Goal: Complete application form: Complete application form

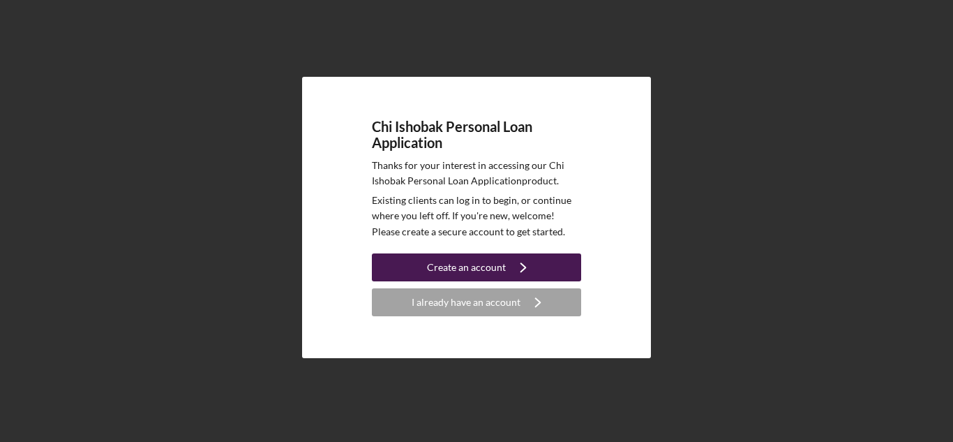
click at [522, 266] on icon "Icon/Navigate" at bounding box center [523, 267] width 35 height 35
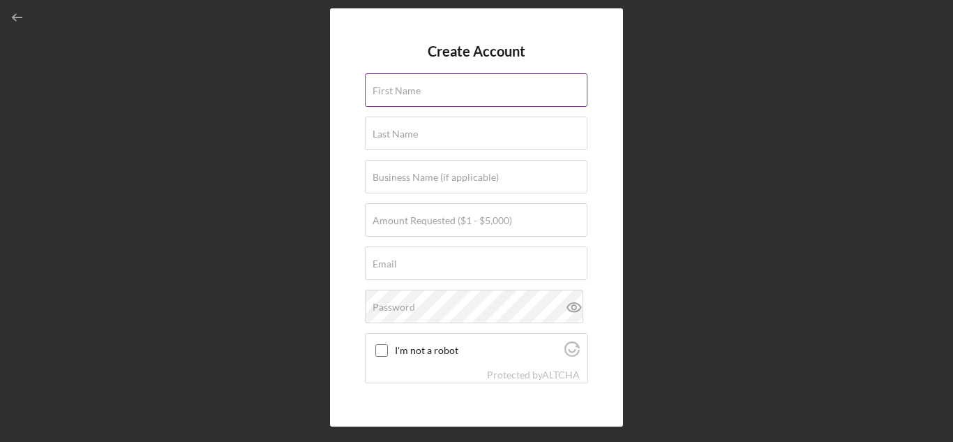
click at [453, 96] on div "First Name" at bounding box center [476, 90] width 223 height 35
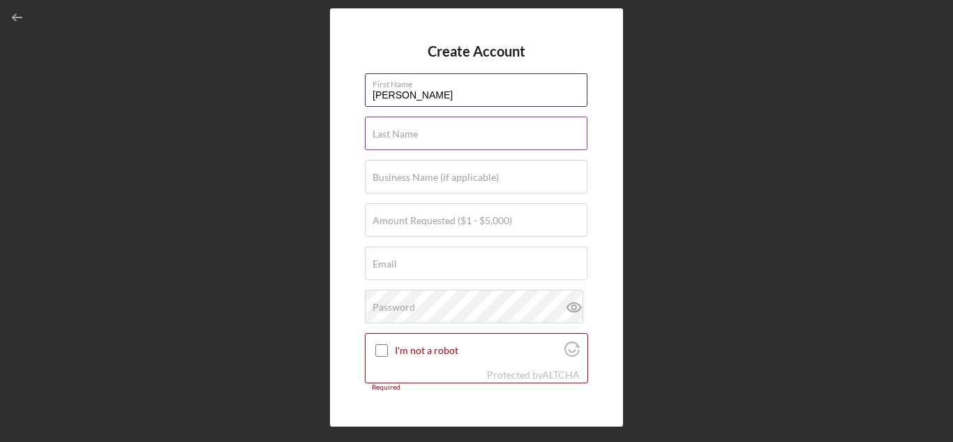
type input "[PERSON_NAME]"
click at [458, 135] on div "Last Name Required" at bounding box center [476, 133] width 223 height 35
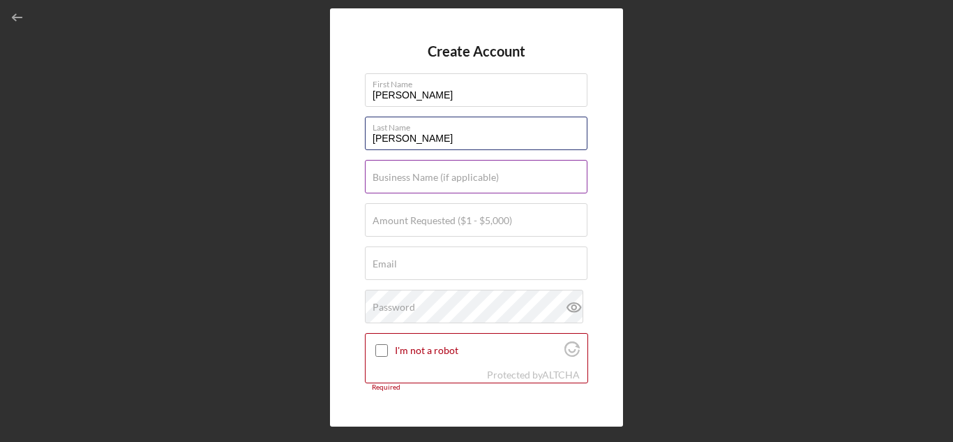
type input "[PERSON_NAME]"
click at [443, 177] on label "Business Name (if applicable)" at bounding box center [435, 177] width 126 height 11
click at [443, 177] on input "Business Name (if applicable)" at bounding box center [476, 176] width 223 height 33
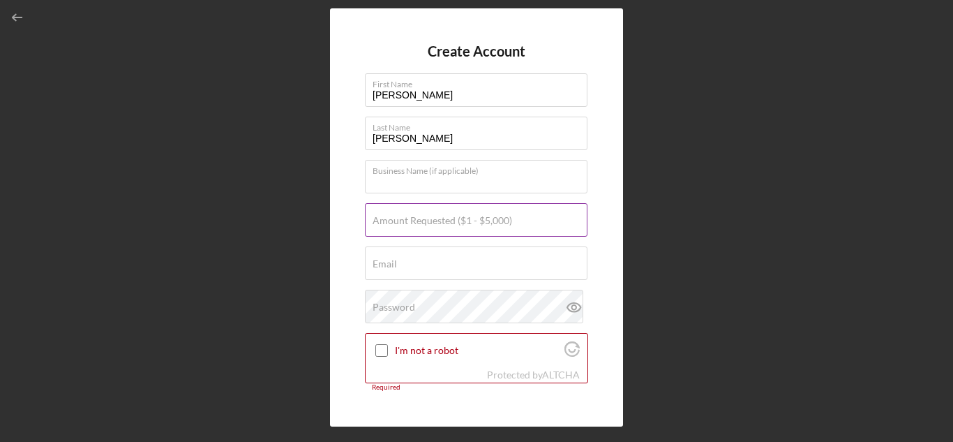
click at [433, 229] on input "Amount Requested ($1 - $5,000)" at bounding box center [476, 219] width 223 height 33
click at [498, 223] on input "Amount Requested ($1 - $5,000)" at bounding box center [476, 219] width 223 height 33
type input "$3,000"
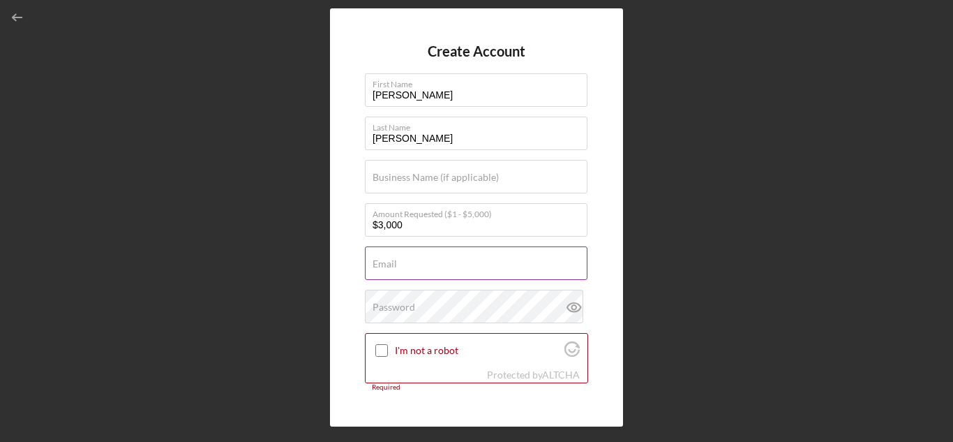
click at [466, 270] on input "Email" at bounding box center [476, 262] width 223 height 33
type input "[EMAIL_ADDRESS][DOMAIN_NAME]"
click at [438, 311] on div "Password" at bounding box center [476, 306] width 223 height 35
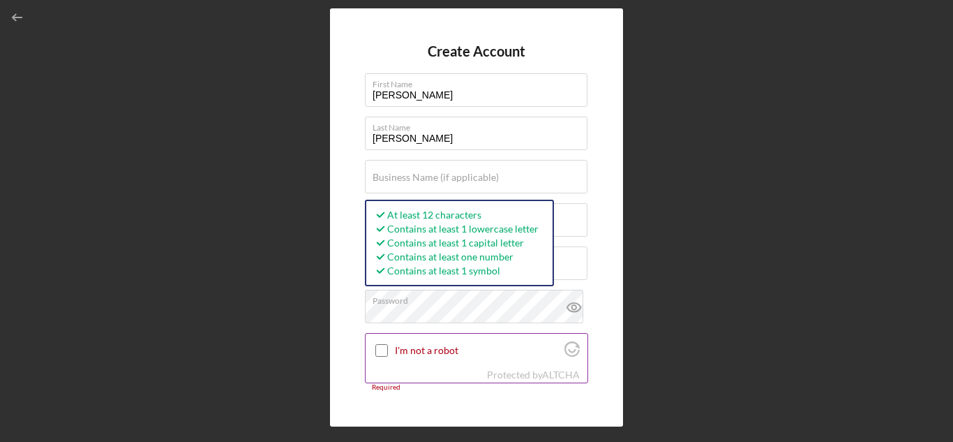
click at [384, 350] on input "I'm not a robot" at bounding box center [381, 350] width 13 height 13
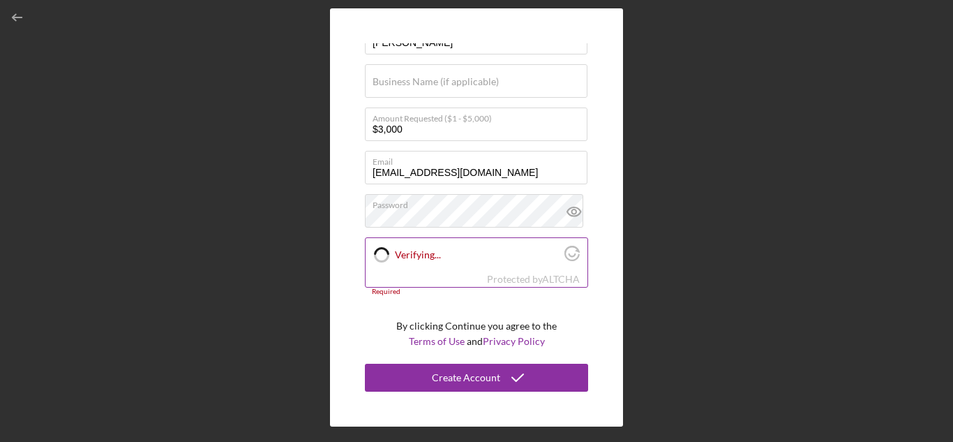
checkbox input "true"
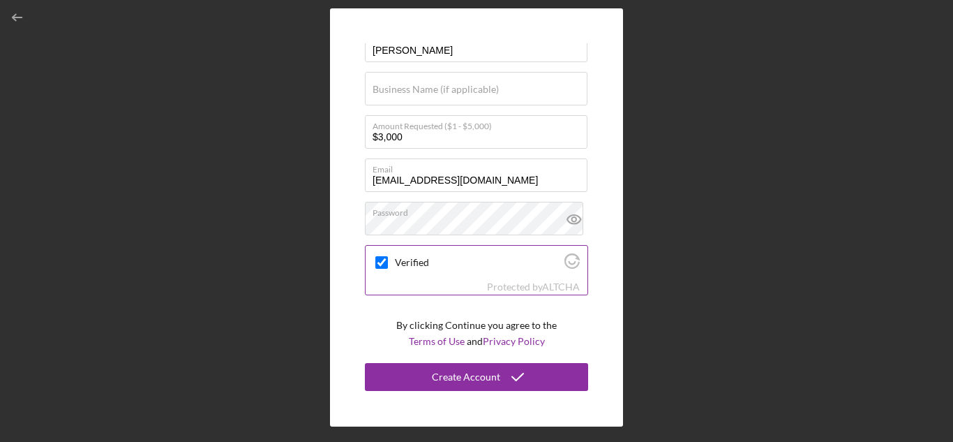
scroll to position [88, 0]
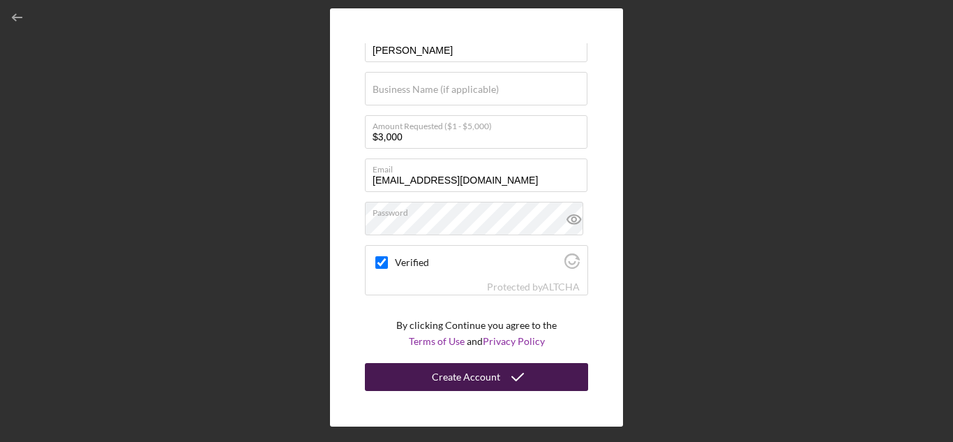
click at [496, 379] on div "Create Account" at bounding box center [466, 377] width 68 height 28
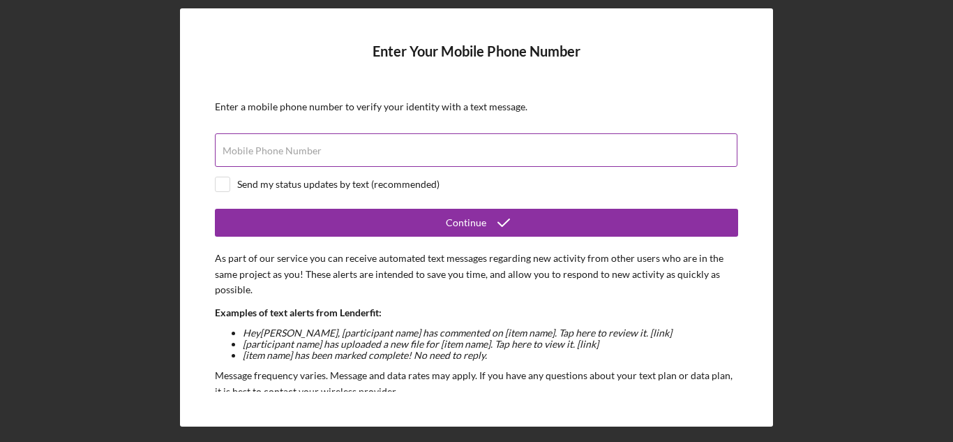
click at [391, 158] on input "Mobile Phone Number" at bounding box center [476, 149] width 522 height 33
click at [310, 149] on div "Mobile Phone Number Required" at bounding box center [476, 150] width 523 height 35
click at [363, 134] on input "Mobile Phone Number" at bounding box center [476, 149] width 522 height 33
type input "[PHONE_NUMBER]"
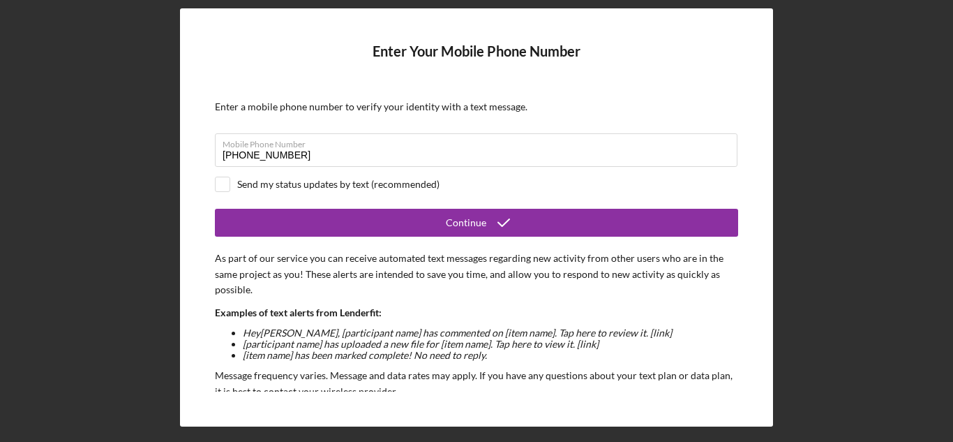
click at [238, 184] on div "Send my status updates by text (recommended)" at bounding box center [338, 184] width 202 height 11
checkbox input "true"
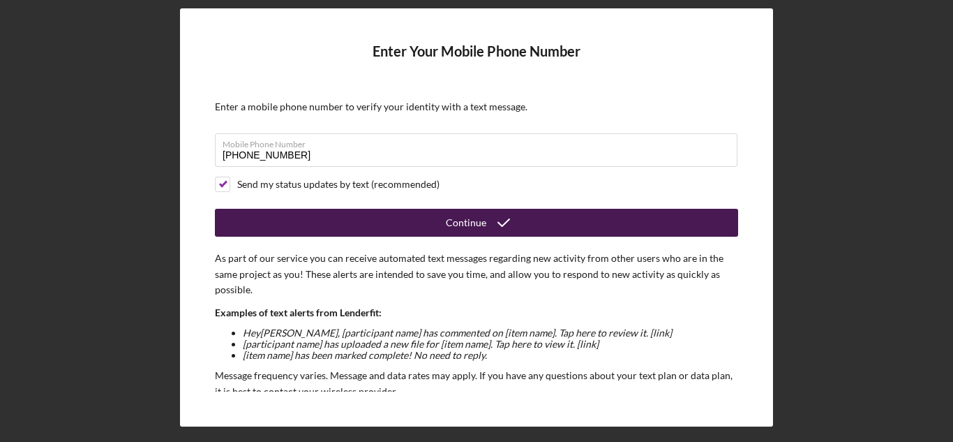
click at [467, 221] on div "Continue" at bounding box center [466, 223] width 40 height 28
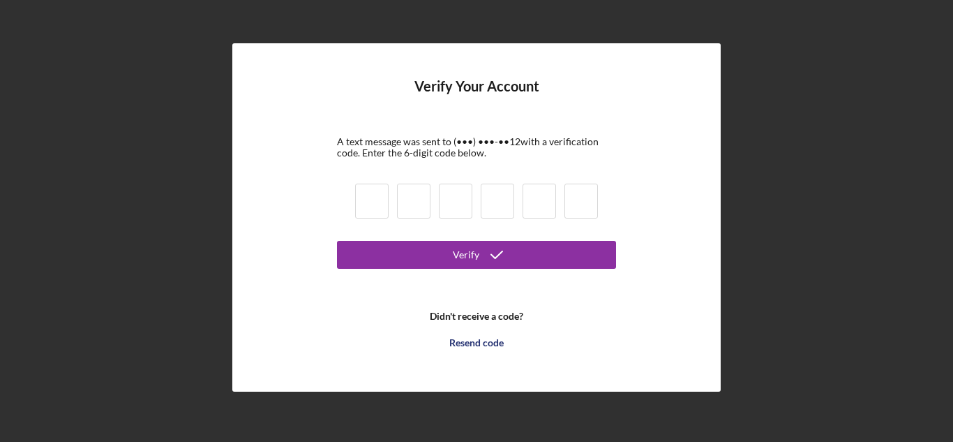
click at [384, 206] on input at bounding box center [371, 200] width 33 height 35
type input "1"
type input "9"
type input "5"
type input "0"
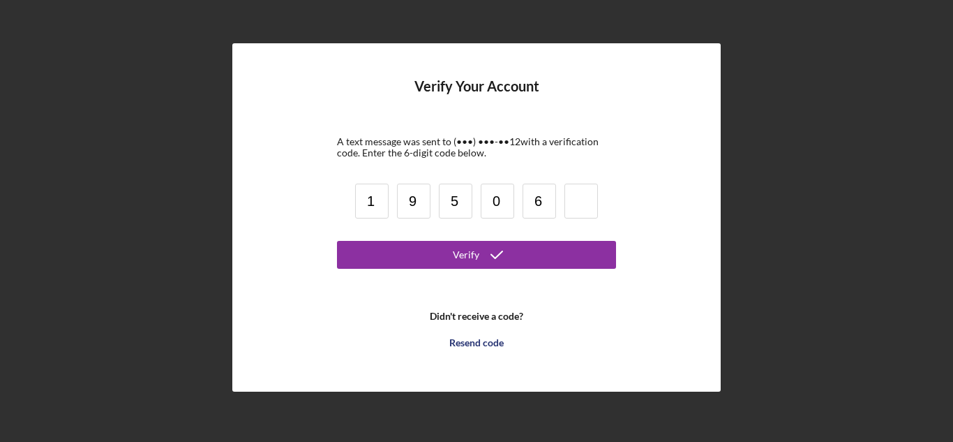
type input "6"
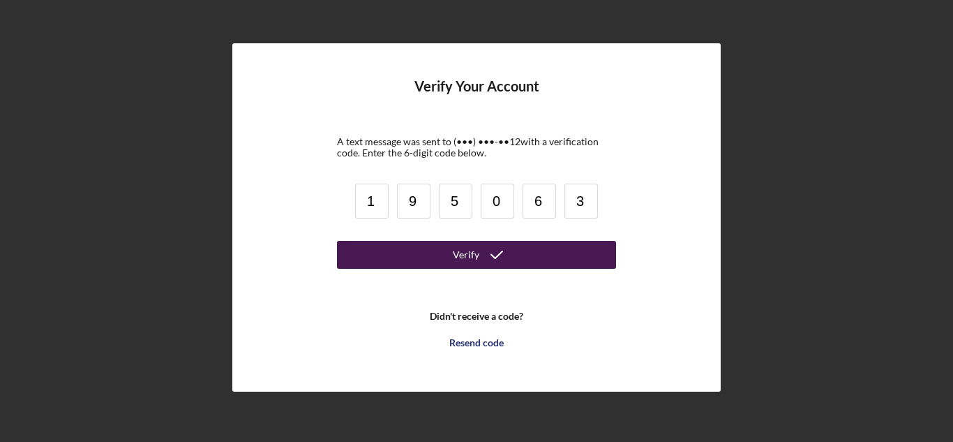
type input "3"
click at [502, 255] on icon "submit" at bounding box center [496, 254] width 35 height 35
